Goal: Information Seeking & Learning: Learn about a topic

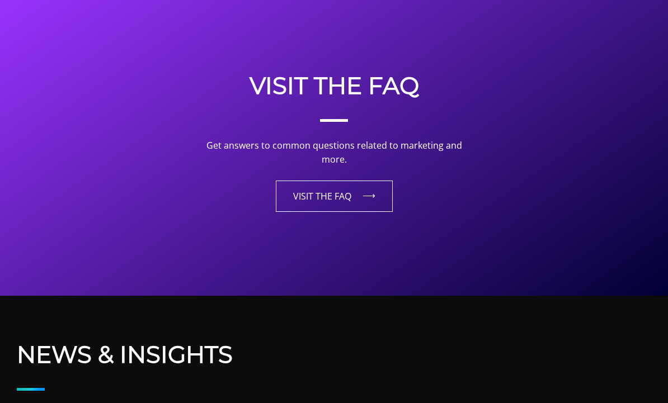
scroll to position [2204, 0]
click at [353, 181] on link "VISIT THE FAQ" at bounding box center [334, 196] width 117 height 31
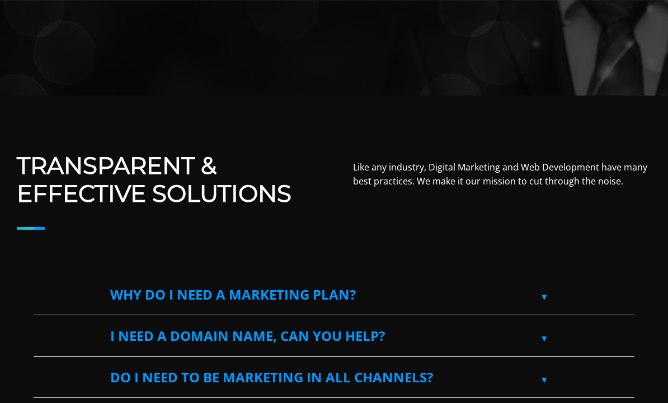
scroll to position [332, 0]
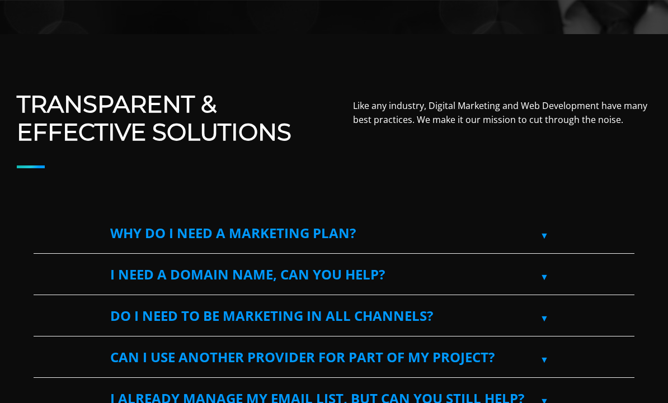
click at [514, 239] on label "Why do I need a marketing plan?" at bounding box center [334, 234] width 448 height 40
click at [41, 221] on input "Why do I need a marketing plan?" at bounding box center [37, 217] width 7 height 7
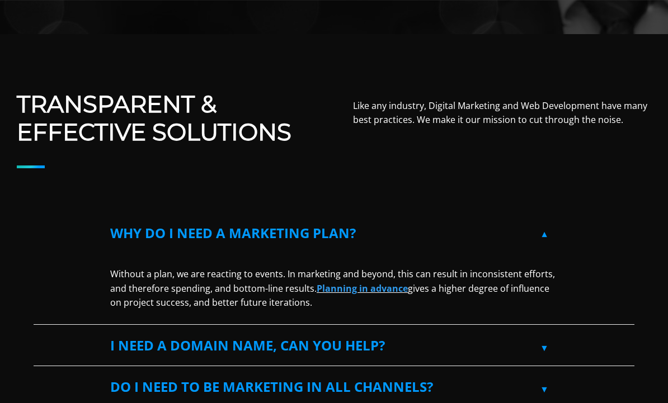
scroll to position [392, 0]
click at [501, 238] on label "Why do I need a marketing plan?" at bounding box center [334, 233] width 448 height 40
click at [41, 220] on input "Why do I need a marketing plan?" at bounding box center [37, 216] width 7 height 7
checkbox input "false"
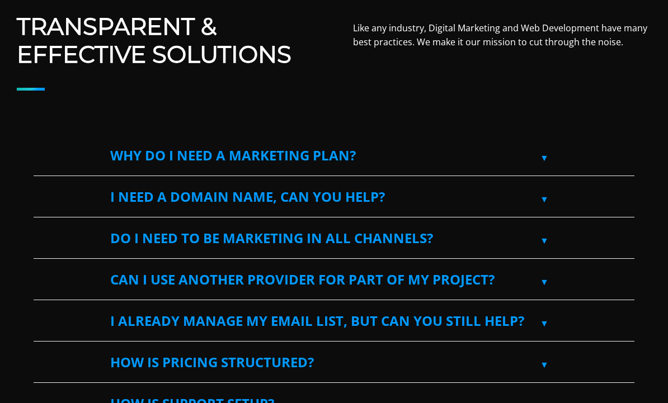
scroll to position [469, 0]
click at [540, 228] on label "Do I need to be marketing in all channels?" at bounding box center [334, 238] width 448 height 40
click at [41, 225] on input "Do I need to be marketing in all channels?" at bounding box center [37, 221] width 7 height 7
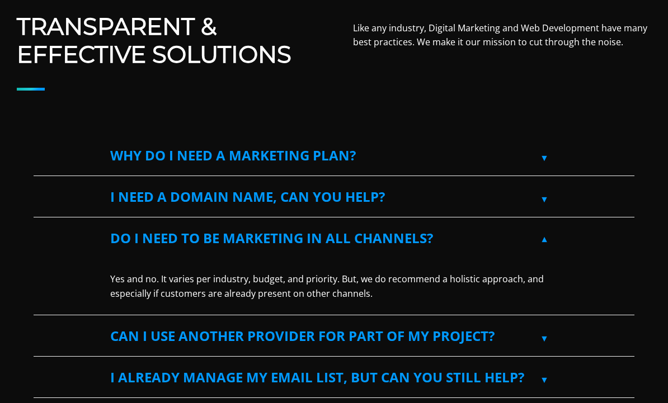
click at [525, 232] on label "Do I need to be marketing in all channels?" at bounding box center [334, 238] width 448 height 40
click at [41, 225] on input "Do I need to be marketing in all channels?" at bounding box center [37, 221] width 7 height 7
checkbox input "false"
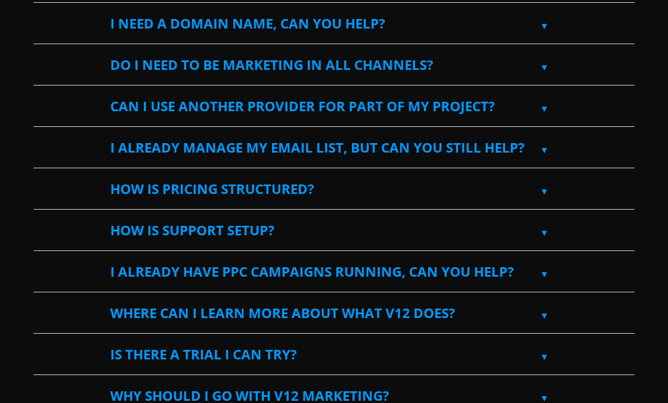
scroll to position [643, 0]
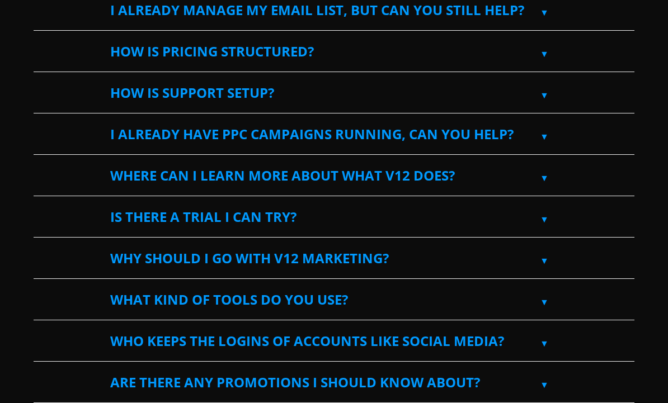
click at [511, 183] on label "Where can I learn more about what V12 does?" at bounding box center [334, 176] width 448 height 40
click at [41, 163] on input "Where can I learn more about what V12 does?" at bounding box center [37, 159] width 7 height 7
checkbox input "true"
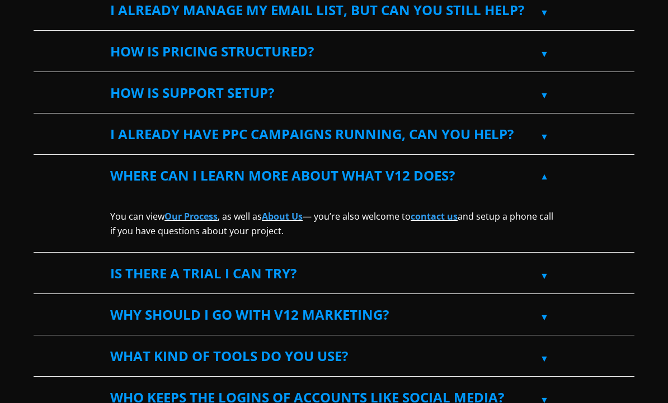
scroll to position [780, 0]
click at [196, 216] on link "Our Process" at bounding box center [190, 216] width 53 height 12
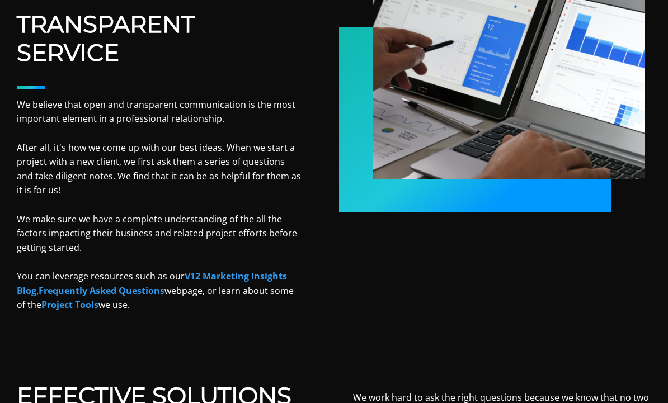
scroll to position [485, 0]
